Goal: Check status: Check status

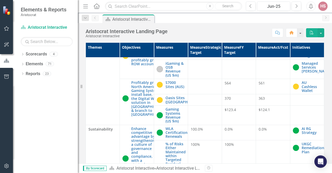
scroll to position [313, 0]
click at [30, 55] on link "Scorecards" at bounding box center [36, 54] width 21 height 6
click at [24, 55] on icon "Dropdown" at bounding box center [23, 54] width 4 height 3
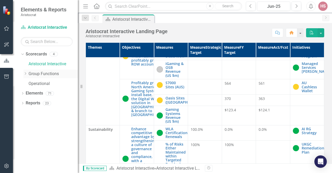
click at [25, 76] on div "Dropdown" at bounding box center [25, 74] width 4 height 4
click at [275, 8] on div "Jun-25" at bounding box center [274, 6] width 30 height 6
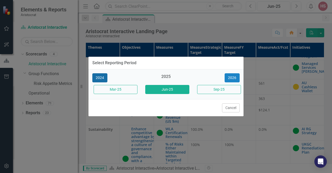
click at [105, 79] on button "2024" at bounding box center [99, 77] width 15 height 9
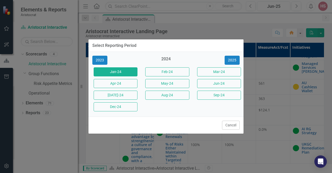
click at [107, 73] on button "Jan-24" at bounding box center [116, 71] width 44 height 9
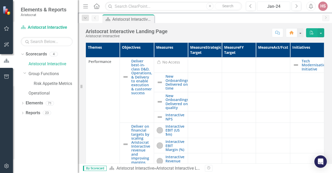
click at [274, 5] on div "Jan-24" at bounding box center [274, 6] width 30 height 6
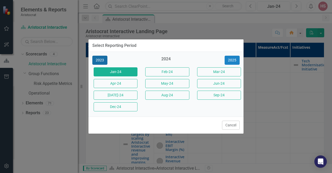
click at [100, 59] on button "2023" at bounding box center [99, 60] width 15 height 9
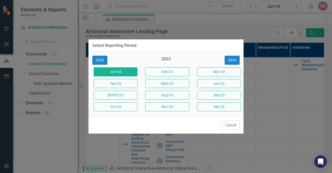
click at [115, 73] on button "Jan-23" at bounding box center [116, 71] width 44 height 9
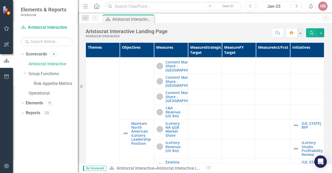
scroll to position [141, 0]
click at [8, 30] on icon "button" at bounding box center [6, 28] width 5 height 4
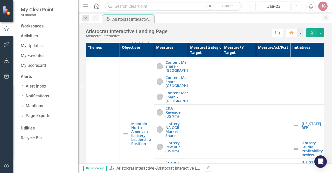
click at [8, 30] on icon "button" at bounding box center [7, 28] width 6 height 5
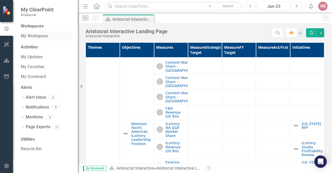
click at [32, 35] on link "My Workspace" at bounding box center [47, 36] width 52 height 6
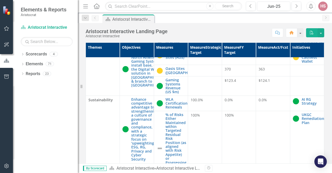
scroll to position [241, 0]
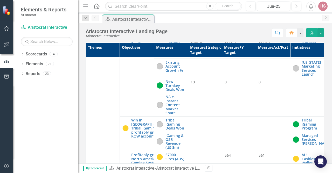
click at [10, 11] on img at bounding box center [7, 10] width 9 height 9
click at [23, 56] on icon "Dropdown" at bounding box center [23, 54] width 4 height 3
click at [25, 73] on icon "Dropdown" at bounding box center [25, 73] width 4 height 3
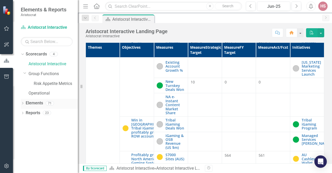
click at [23, 103] on icon "Dropdown" at bounding box center [23, 103] width 4 height 3
click at [5, 8] on img at bounding box center [7, 10] width 9 height 9
